Goal: Task Accomplishment & Management: Manage account settings

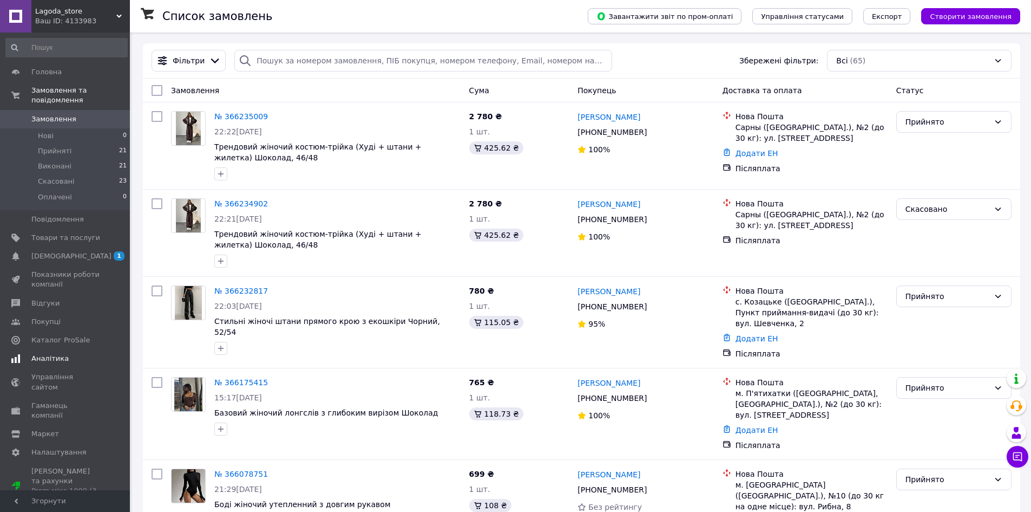
click at [77, 251] on span "[DEMOGRAPHIC_DATA]" at bounding box center [65, 256] width 69 height 10
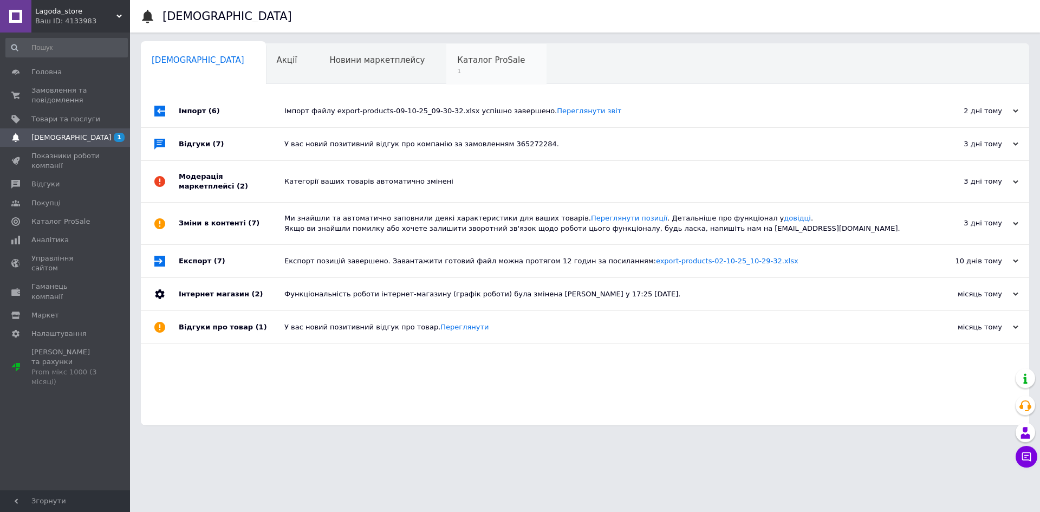
click at [457, 69] on span "1" at bounding box center [491, 71] width 68 height 8
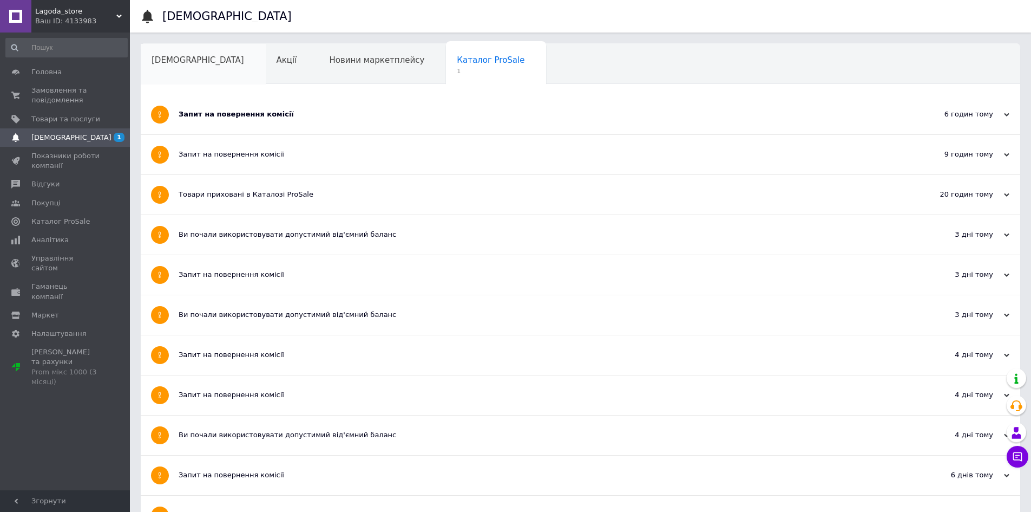
click at [191, 69] on div "[DEMOGRAPHIC_DATA]" at bounding box center [203, 64] width 125 height 41
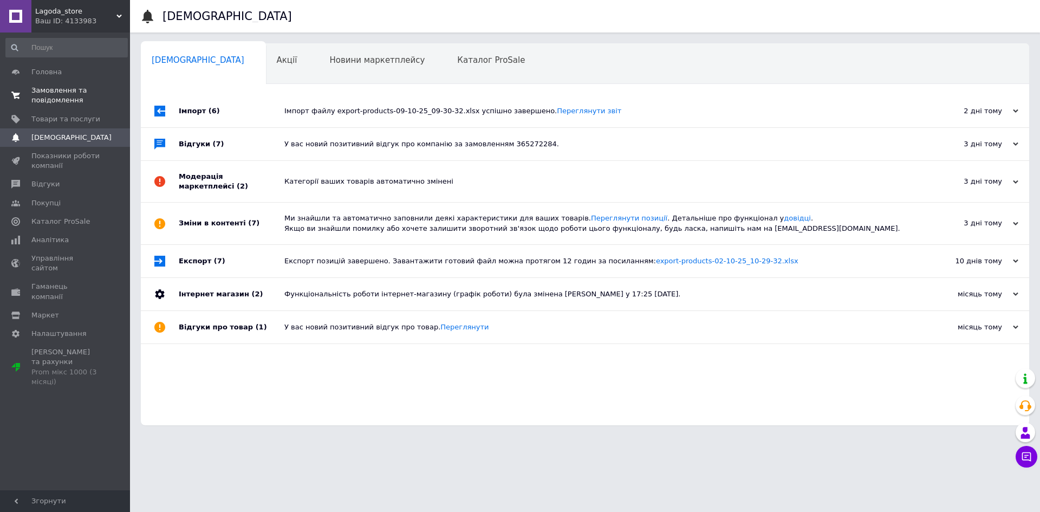
click at [75, 102] on span "Замовлення та повідомлення" at bounding box center [65, 95] width 69 height 19
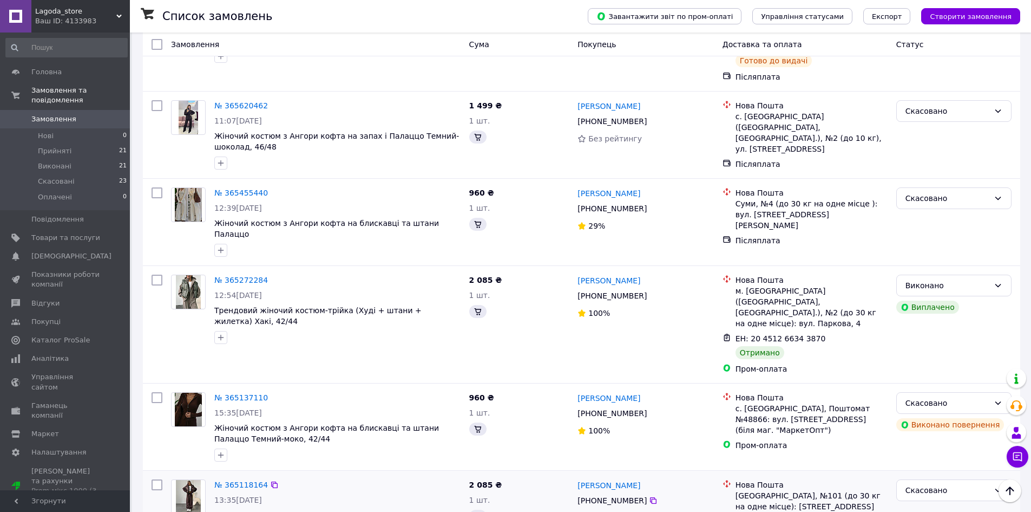
scroll to position [1191, 0]
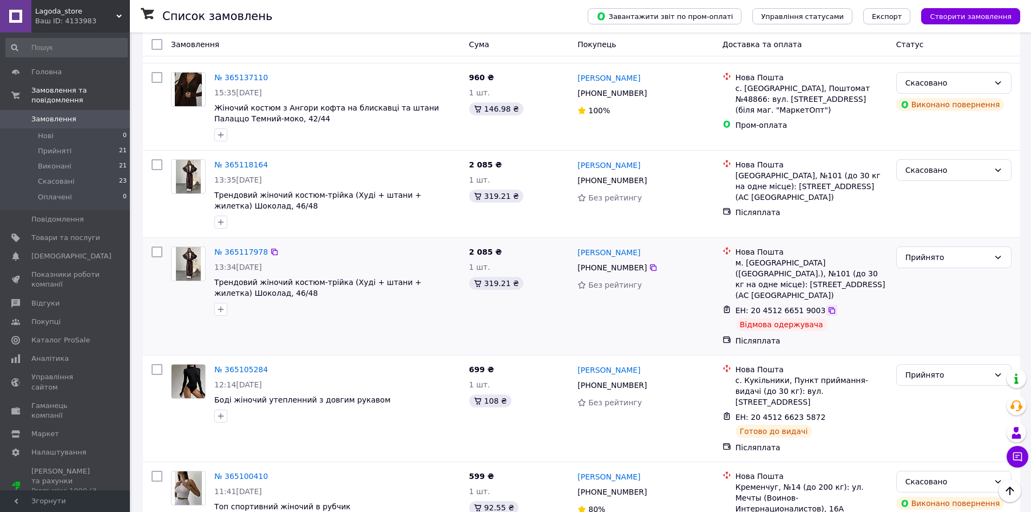
click at [828, 306] on icon at bounding box center [832, 310] width 9 height 9
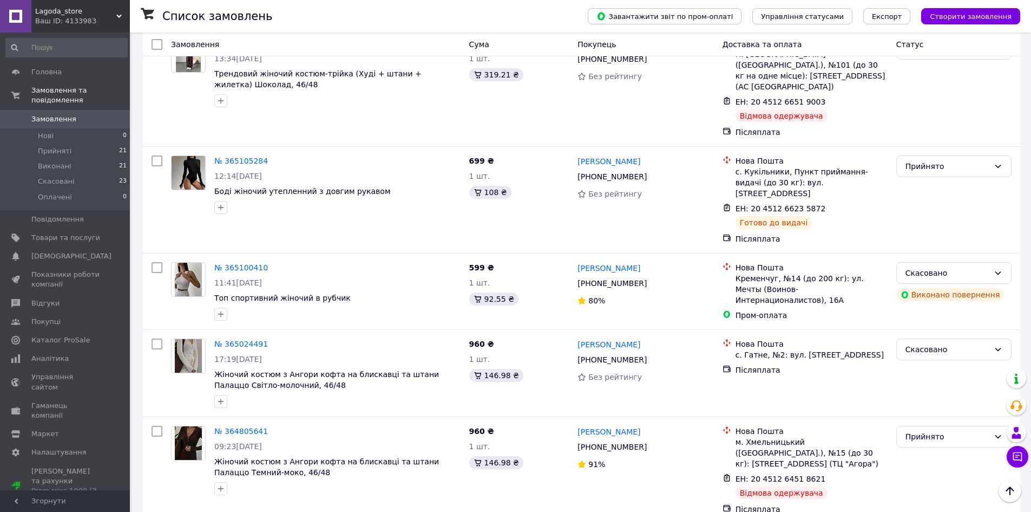
scroll to position [1474, 0]
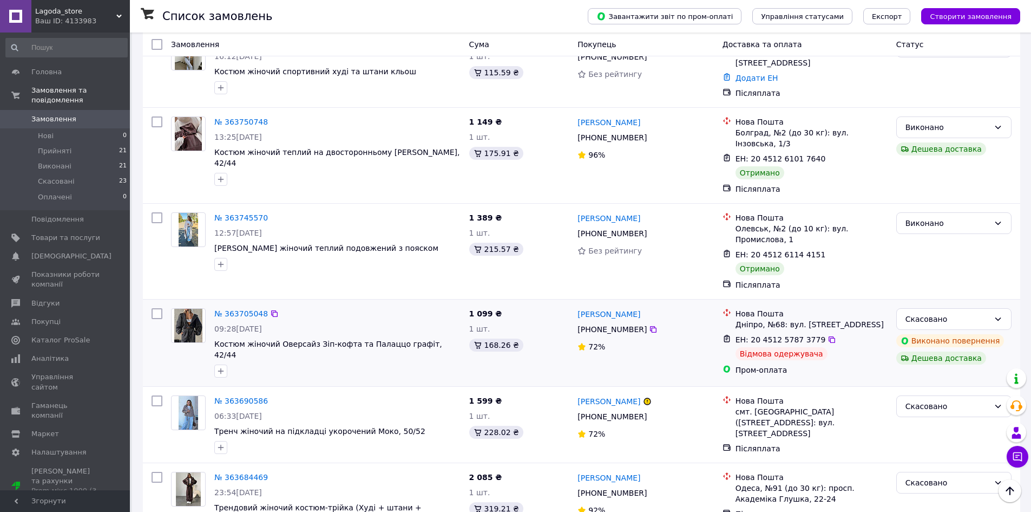
scroll to position [1428, 0]
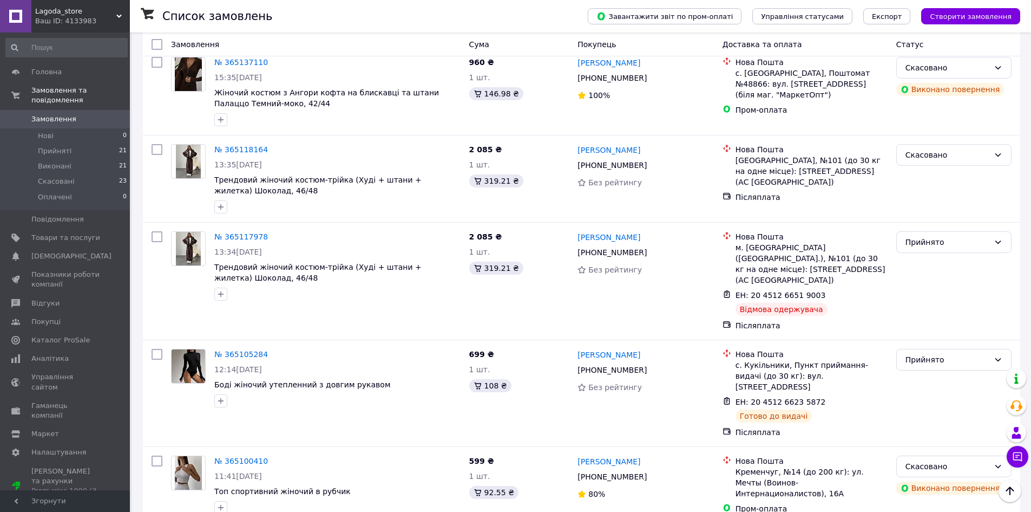
scroll to position [1095, 0]
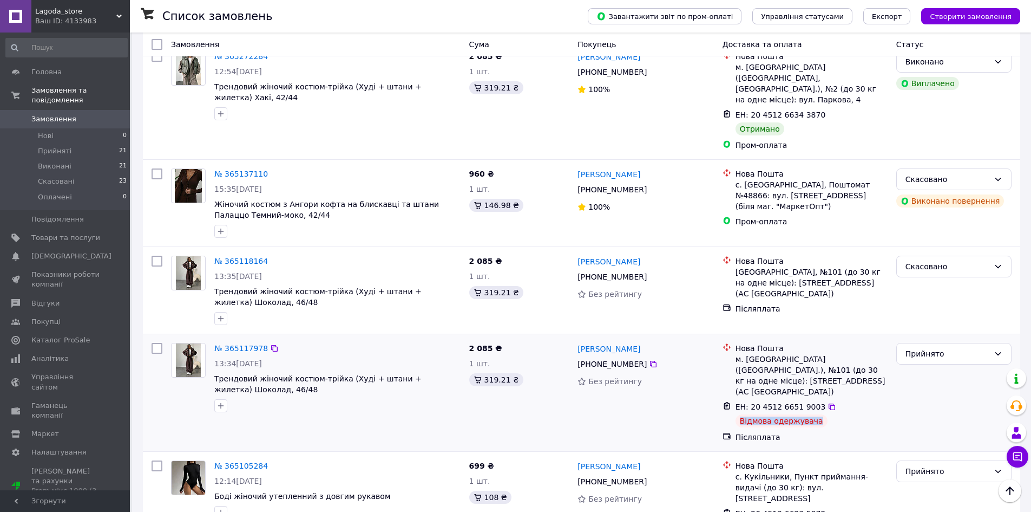
drag, startPoint x: 816, startPoint y: 349, endPoint x: 740, endPoint y: 349, distance: 76.3
click at [740, 399] on div "ЕН: 20 4512 6651 9003 Відмова одержувача" at bounding box center [812, 414] width 156 height 30
click at [891, 347] on div "Нова Пошта м. [GEOGRAPHIC_DATA] ([GEOGRAPHIC_DATA].), №101 (до 30 кг на одне мі…" at bounding box center [805, 392] width 174 height 108
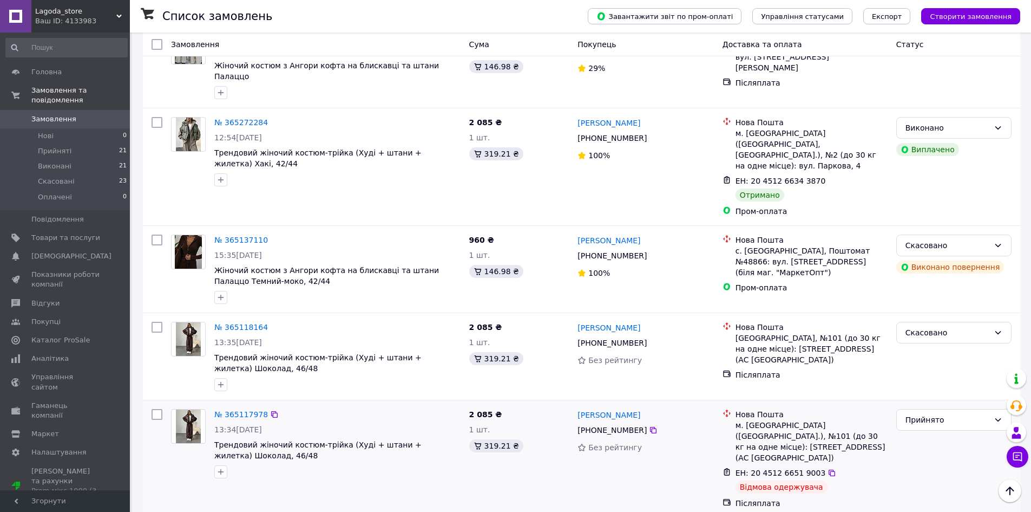
scroll to position [1083, 0]
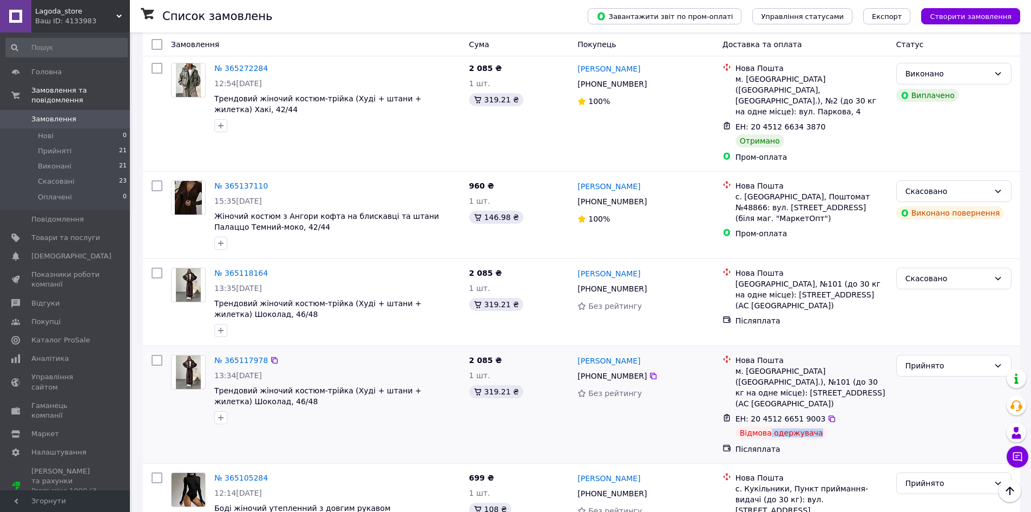
drag, startPoint x: 854, startPoint y: 359, endPoint x: 832, endPoint y: 362, distance: 22.4
click at [772, 411] on div "ЕН: 20 4512 6651 9003 Відмова одержувача" at bounding box center [812, 426] width 156 height 30
click at [856, 411] on div "ЕН: 20 4512 6651 9003 Відмова одержувача" at bounding box center [812, 426] width 156 height 30
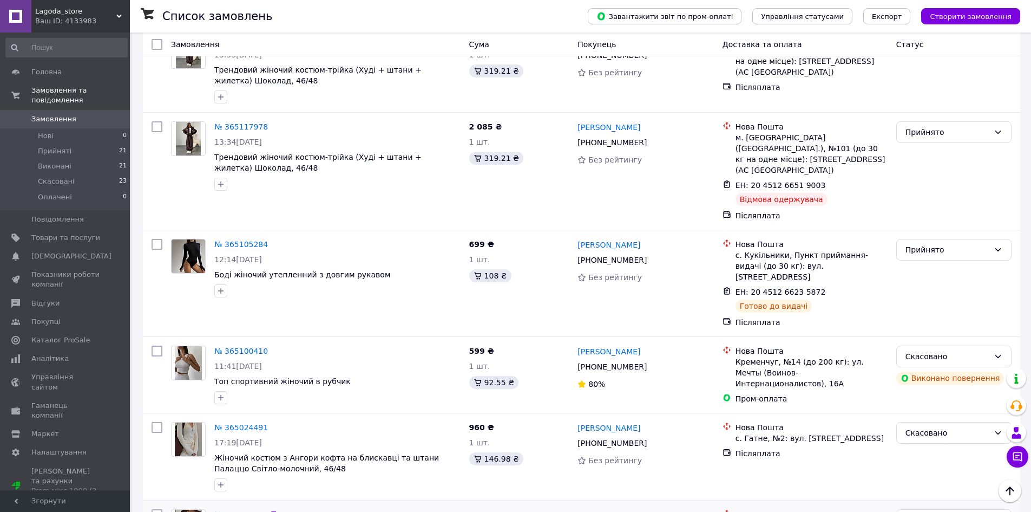
scroll to position [1474, 0]
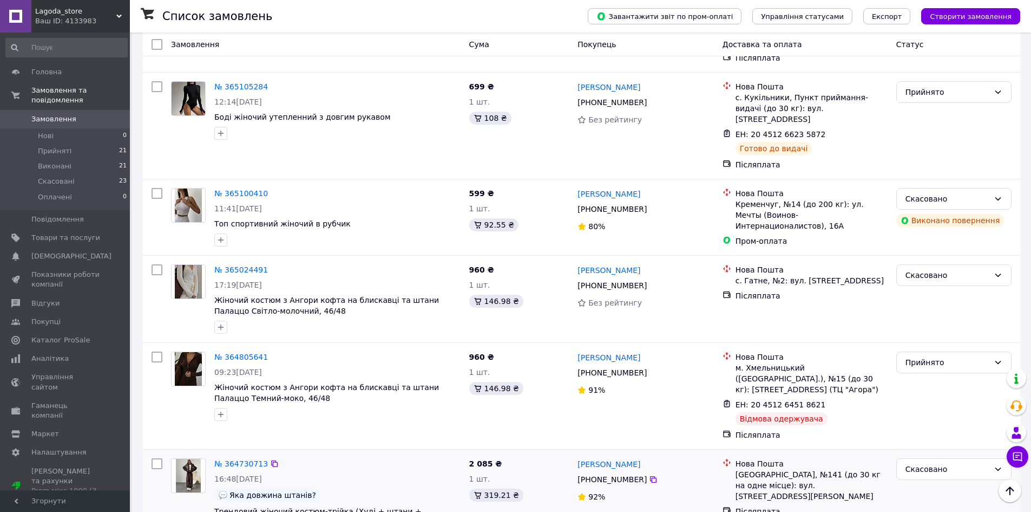
drag, startPoint x: 182, startPoint y: 494, endPoint x: 280, endPoint y: 416, distance: 125.1
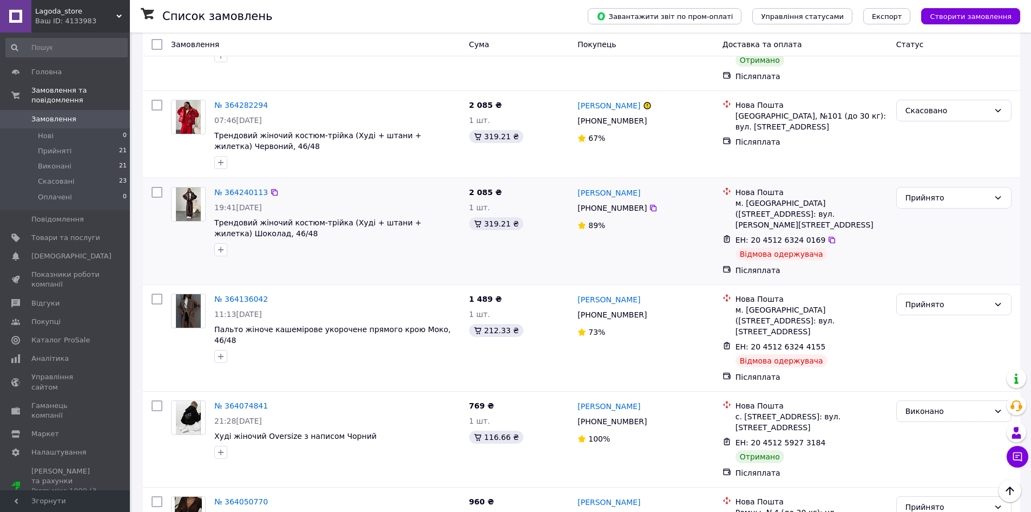
scroll to position [487, 0]
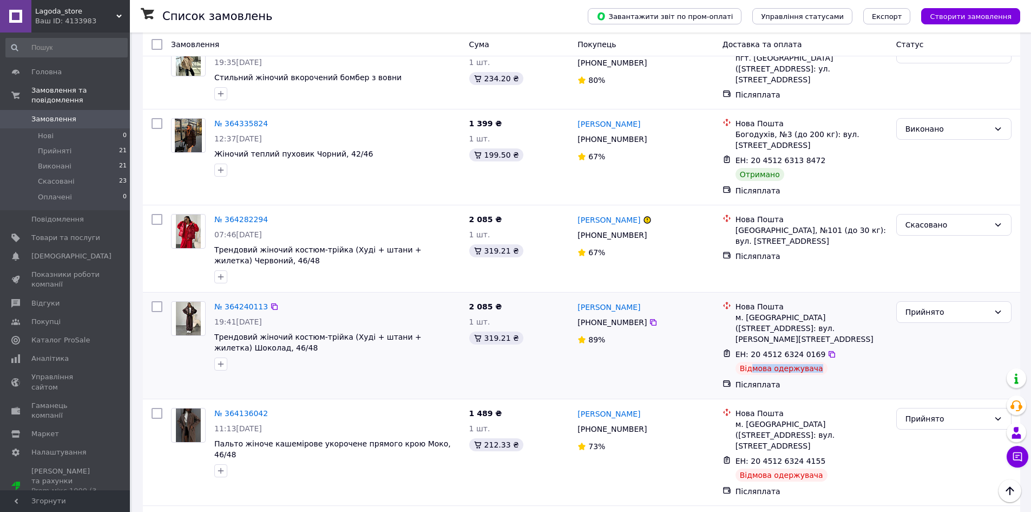
drag, startPoint x: 810, startPoint y: 325, endPoint x: 748, endPoint y: 329, distance: 63.0
click at [748, 362] on div "Відмова одержувача" at bounding box center [782, 368] width 92 height 13
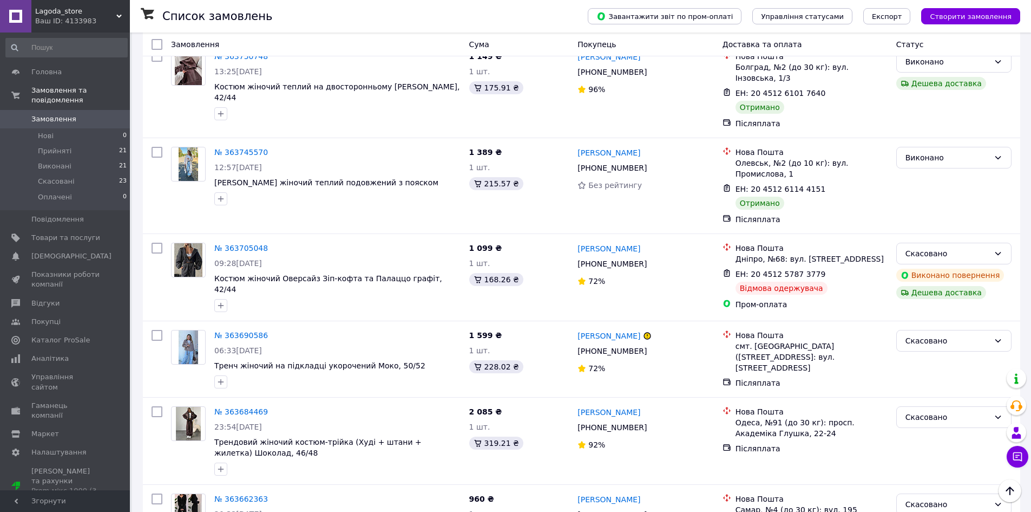
scroll to position [1428, 0]
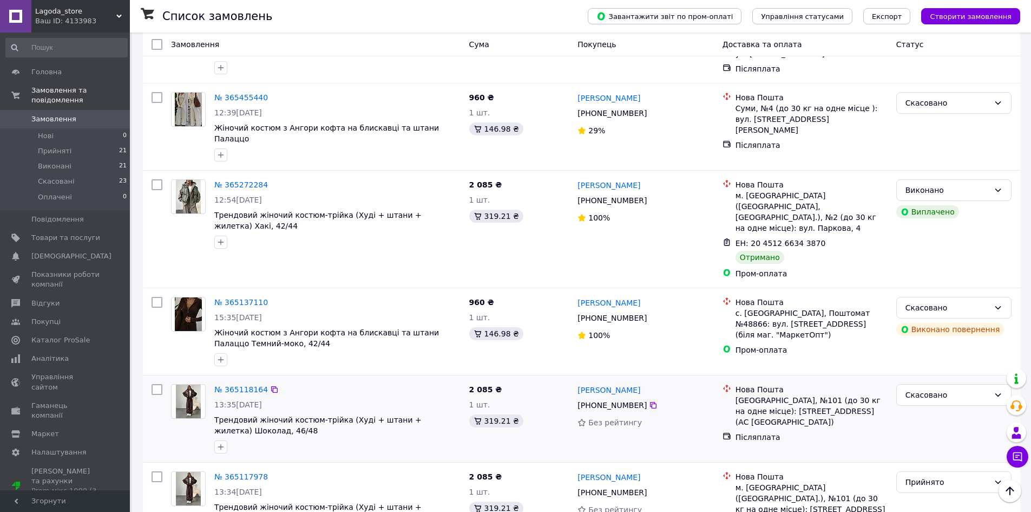
scroll to position [812, 0]
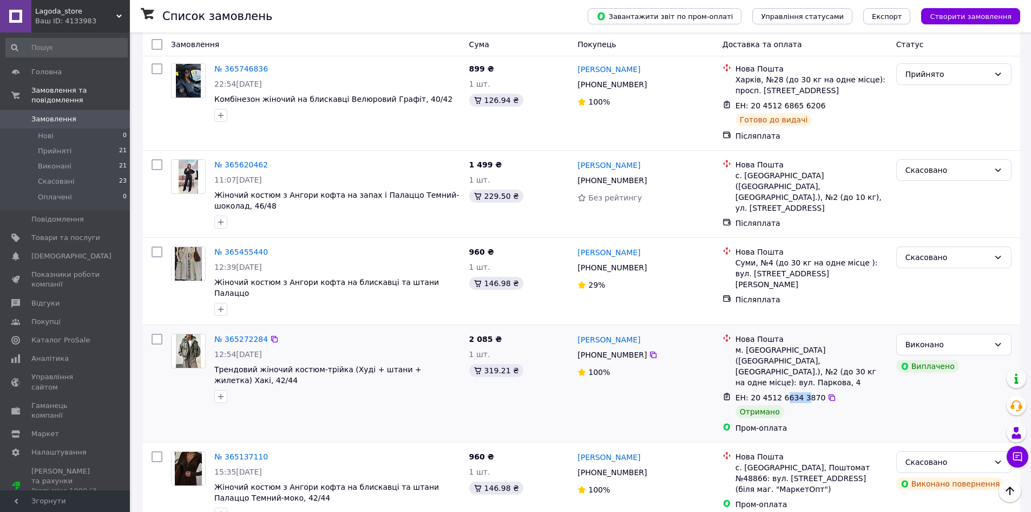
drag, startPoint x: 792, startPoint y: 332, endPoint x: 776, endPoint y: 332, distance: 15.7
click at [776, 393] on span "ЕН: 20 4512 6634 3870" at bounding box center [781, 397] width 90 height 9
click at [777, 393] on span "ЕН: 20 4512 6634 3870" at bounding box center [781, 397] width 90 height 9
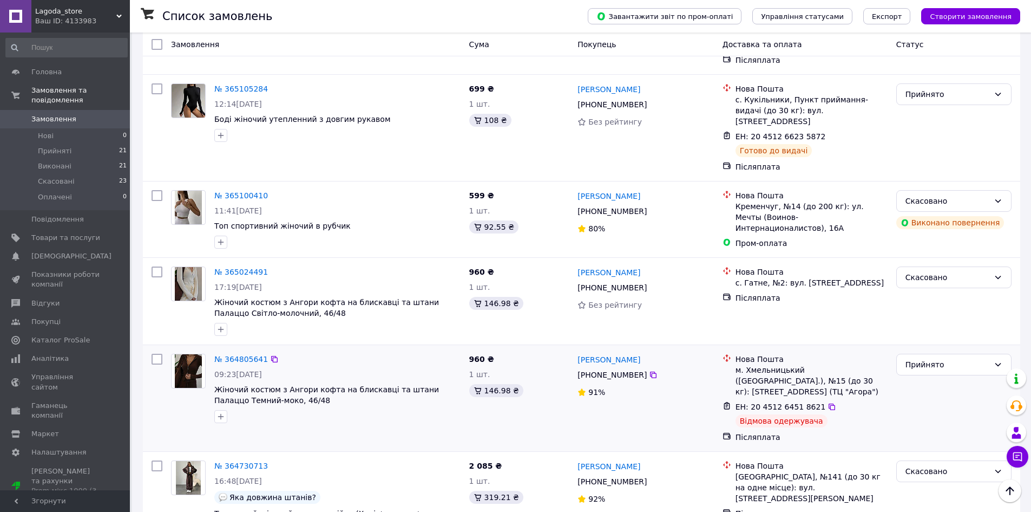
scroll to position [1474, 0]
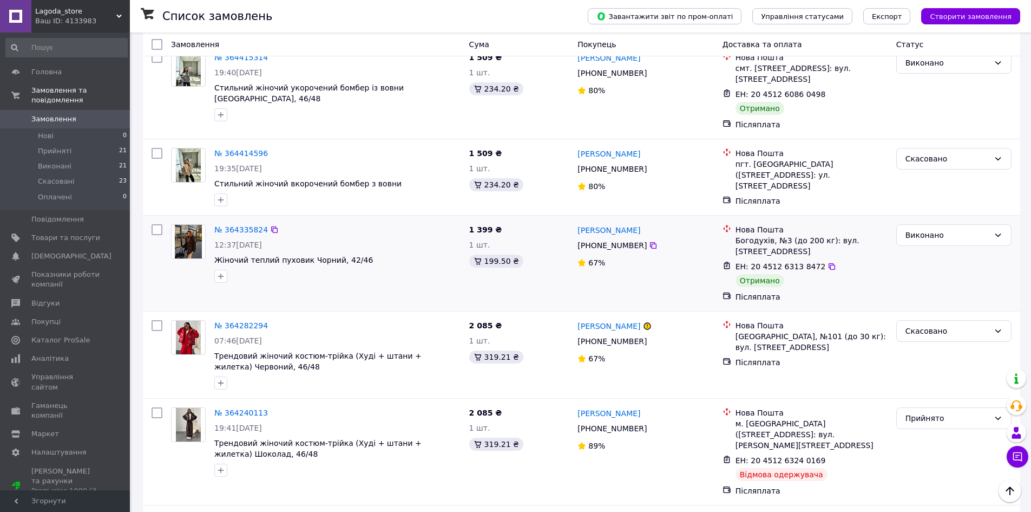
scroll to position [541, 0]
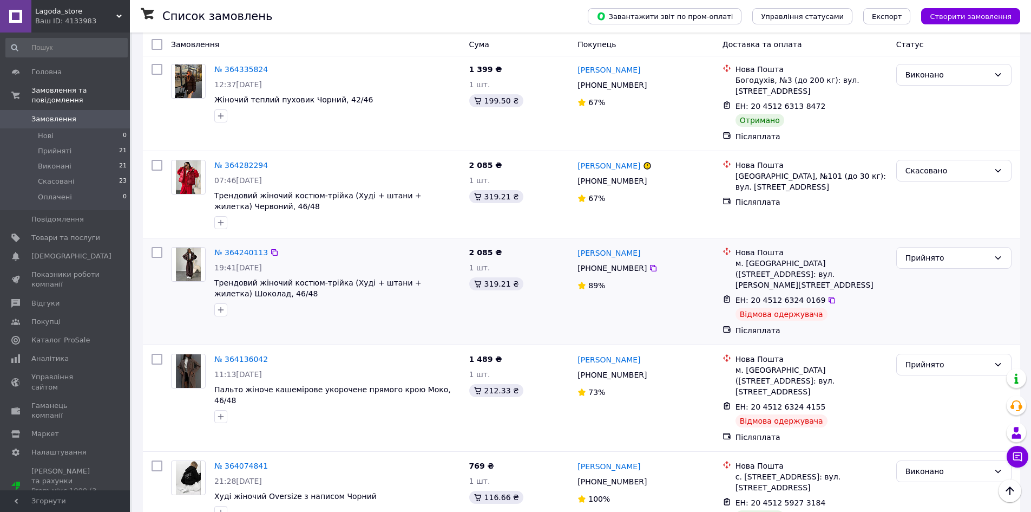
click at [800, 323] on div "Післяплата" at bounding box center [812, 330] width 156 height 15
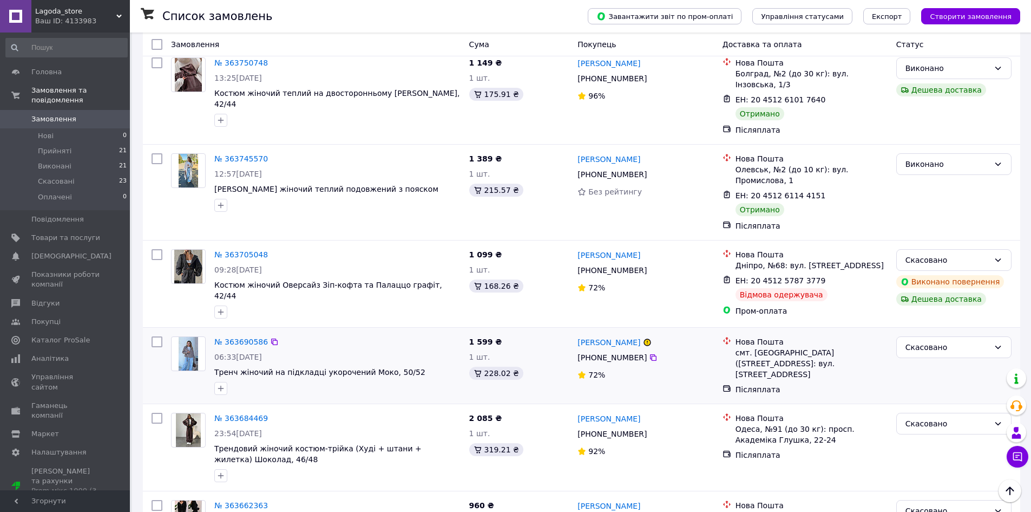
scroll to position [1428, 0]
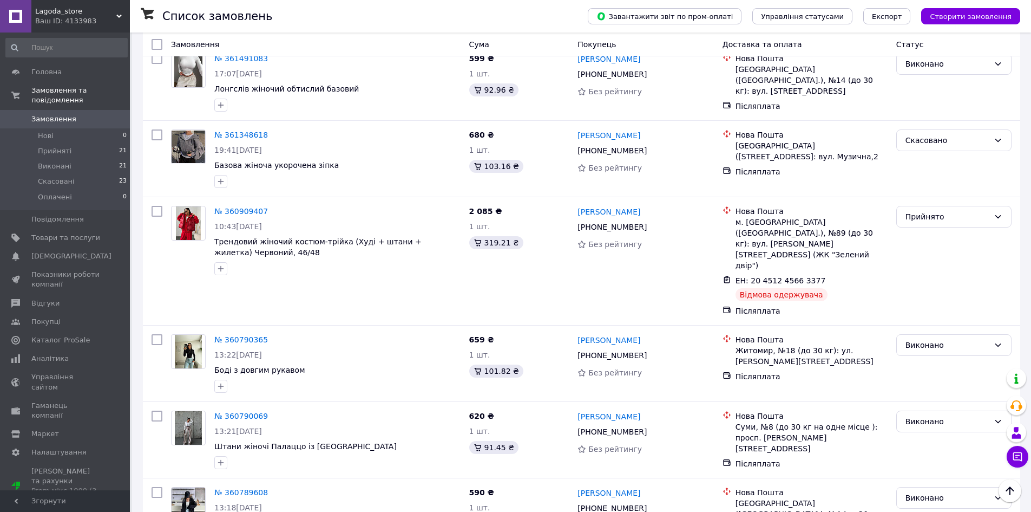
scroll to position [1396, 0]
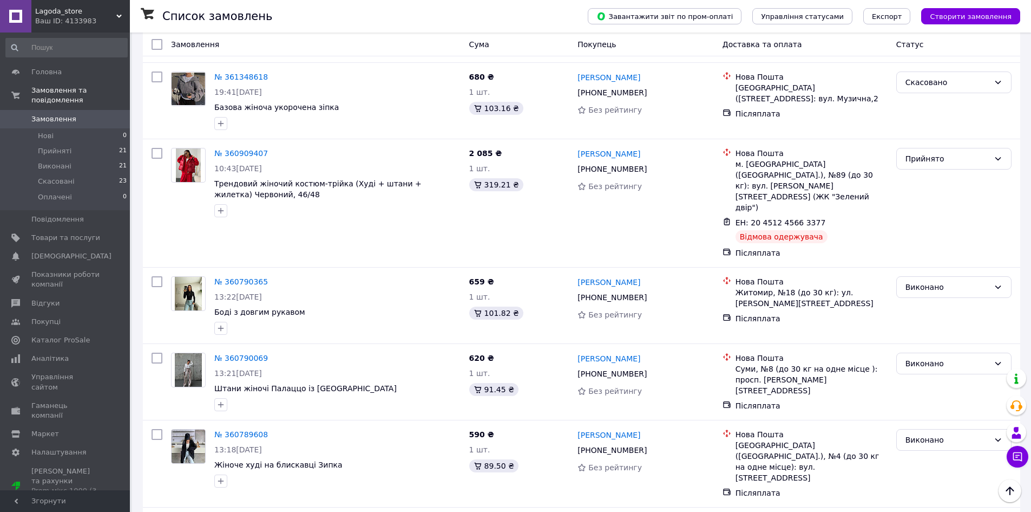
drag, startPoint x: 219, startPoint y: 489, endPoint x: 226, endPoint y: 483, distance: 9.2
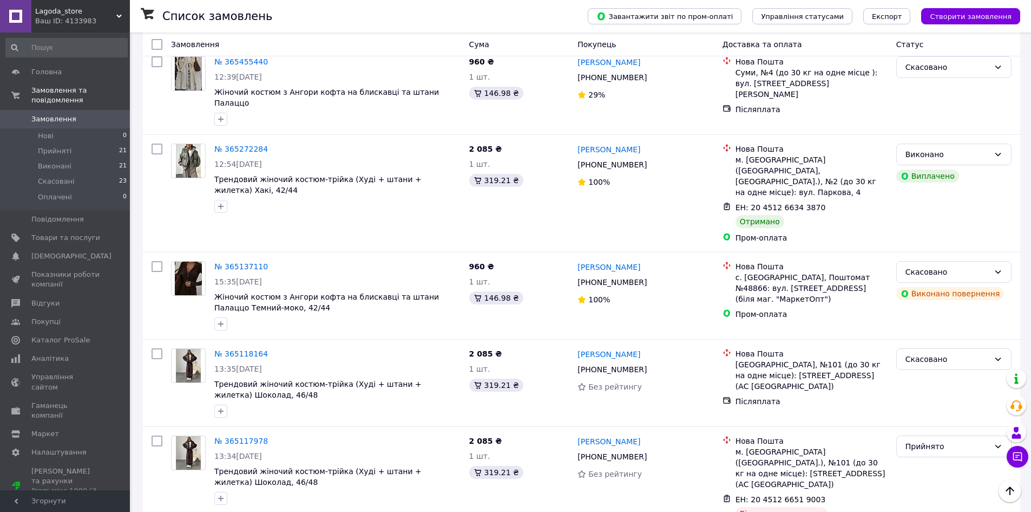
scroll to position [866, 0]
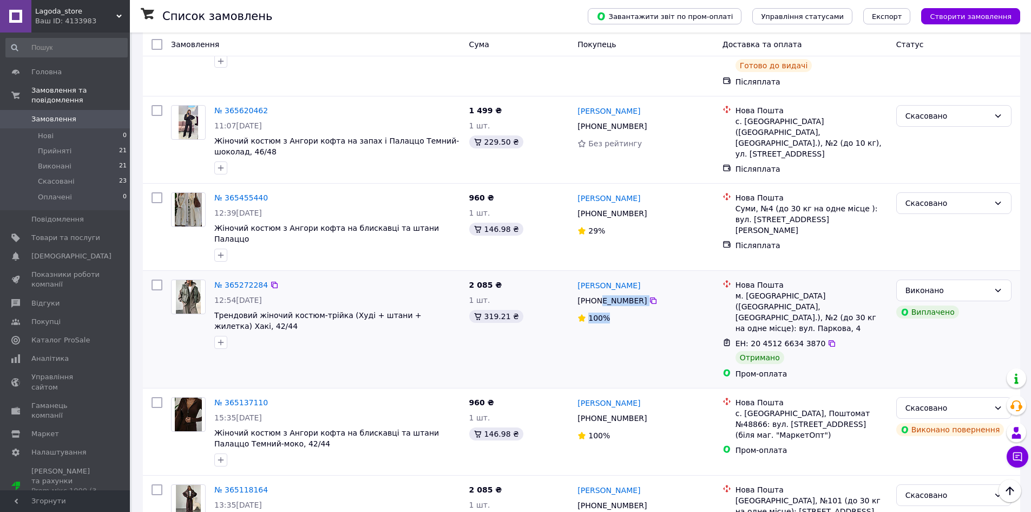
drag, startPoint x: 643, startPoint y: 265, endPoint x: 597, endPoint y: 253, distance: 47.9
click at [597, 275] on div "[PERSON_NAME] [PHONE_NUMBER]%" at bounding box center [645, 329] width 145 height 108
click at [672, 310] on div "100%" at bounding box center [646, 317] width 136 height 15
click at [56, 298] on span "Відгуки" at bounding box center [65, 303] width 69 height 10
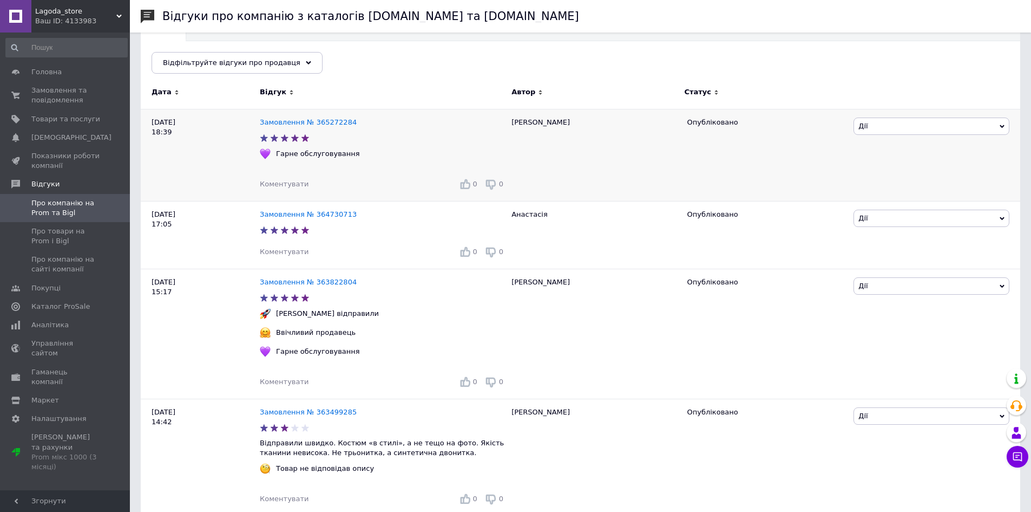
scroll to position [108, 0]
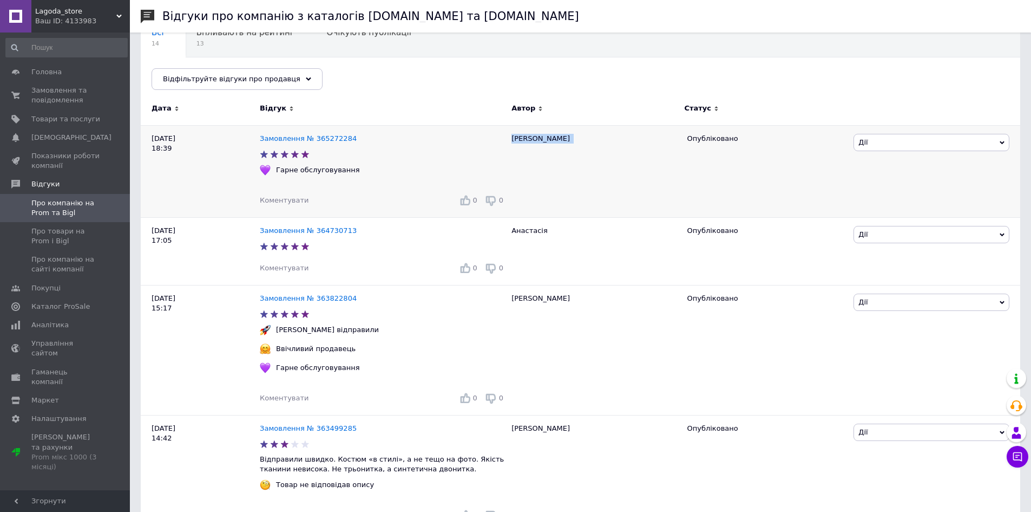
drag, startPoint x: 511, startPoint y: 137, endPoint x: 547, endPoint y: 144, distance: 37.5
click at [547, 144] on div "[PERSON_NAME]" at bounding box center [593, 171] width 175 height 92
click at [319, 136] on link "Замовлення № 365272284" at bounding box center [308, 138] width 97 height 8
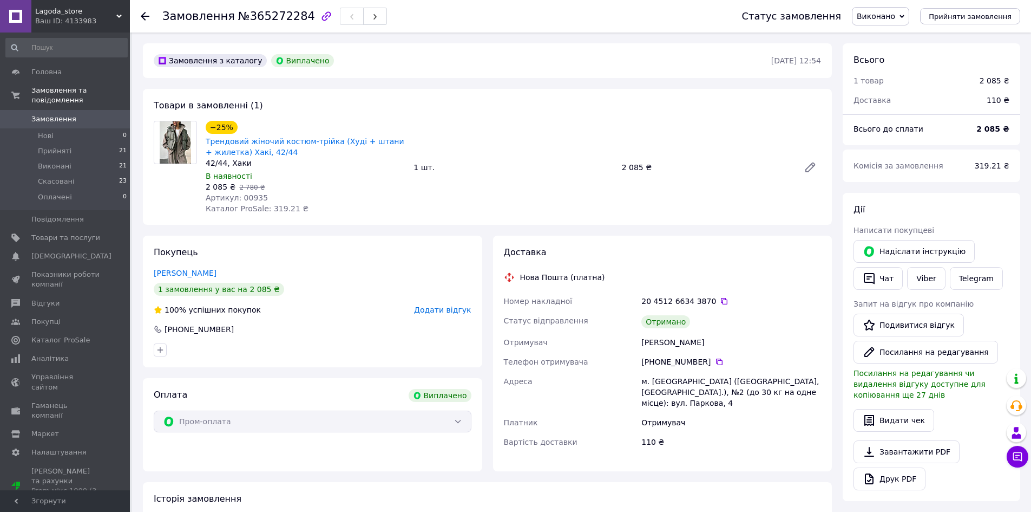
click at [48, 114] on span "Замовлення" at bounding box center [53, 119] width 45 height 10
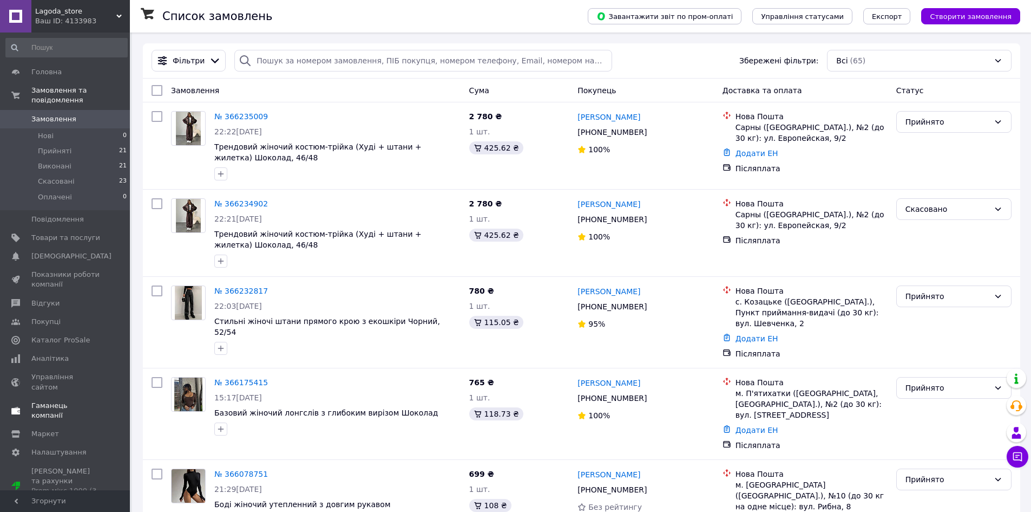
click at [67, 278] on span "Показники роботи компанії" at bounding box center [65, 279] width 69 height 19
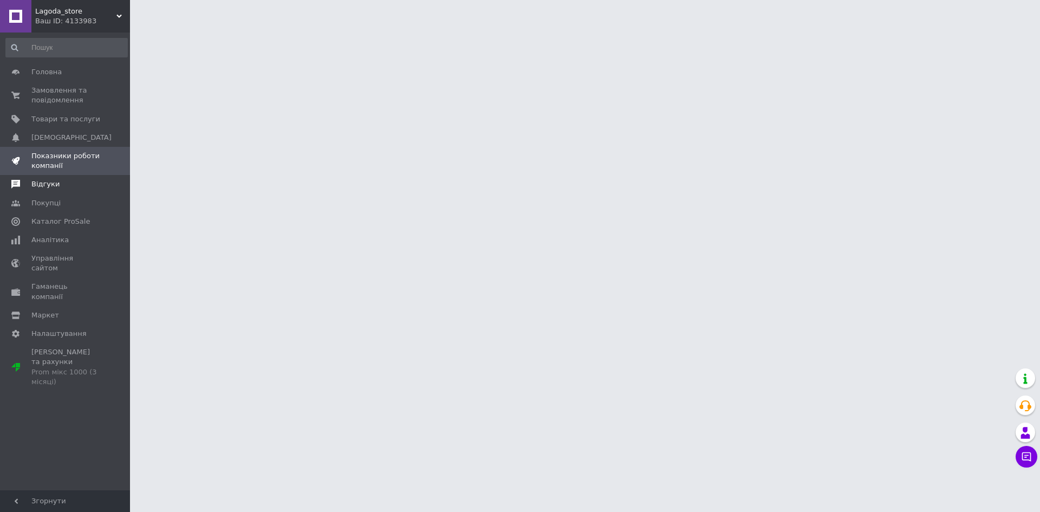
click at [59, 193] on link "Відгуки" at bounding box center [66, 184] width 133 height 18
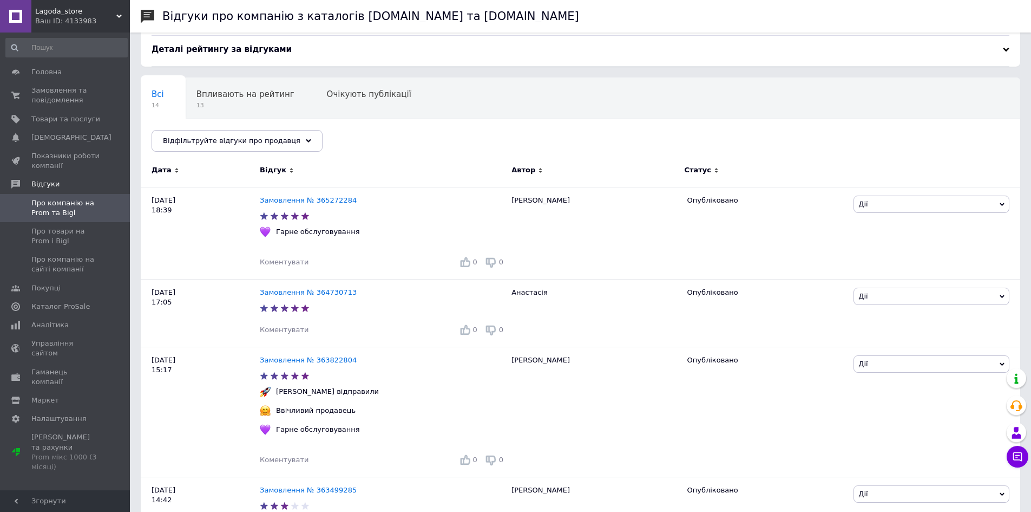
scroll to position [108, 0]
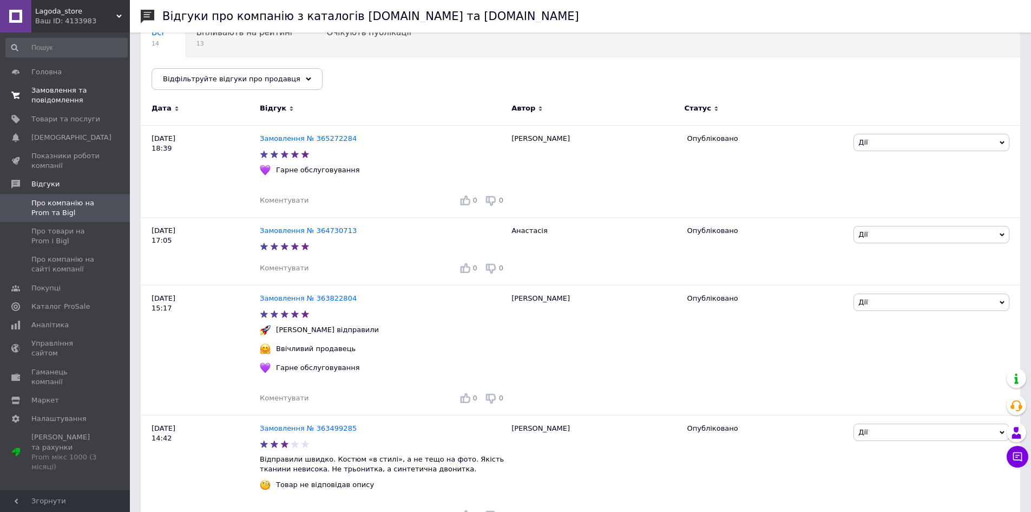
click at [66, 103] on span "Замовлення та повідомлення" at bounding box center [65, 95] width 69 height 19
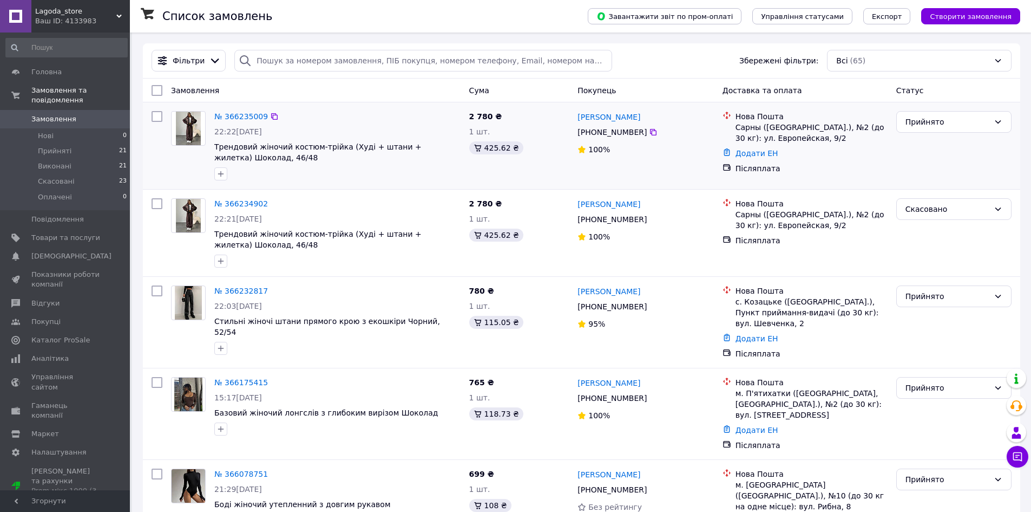
click at [834, 156] on div "Додати ЕН" at bounding box center [812, 153] width 156 height 15
